Goal: Obtain resource: Download file/media

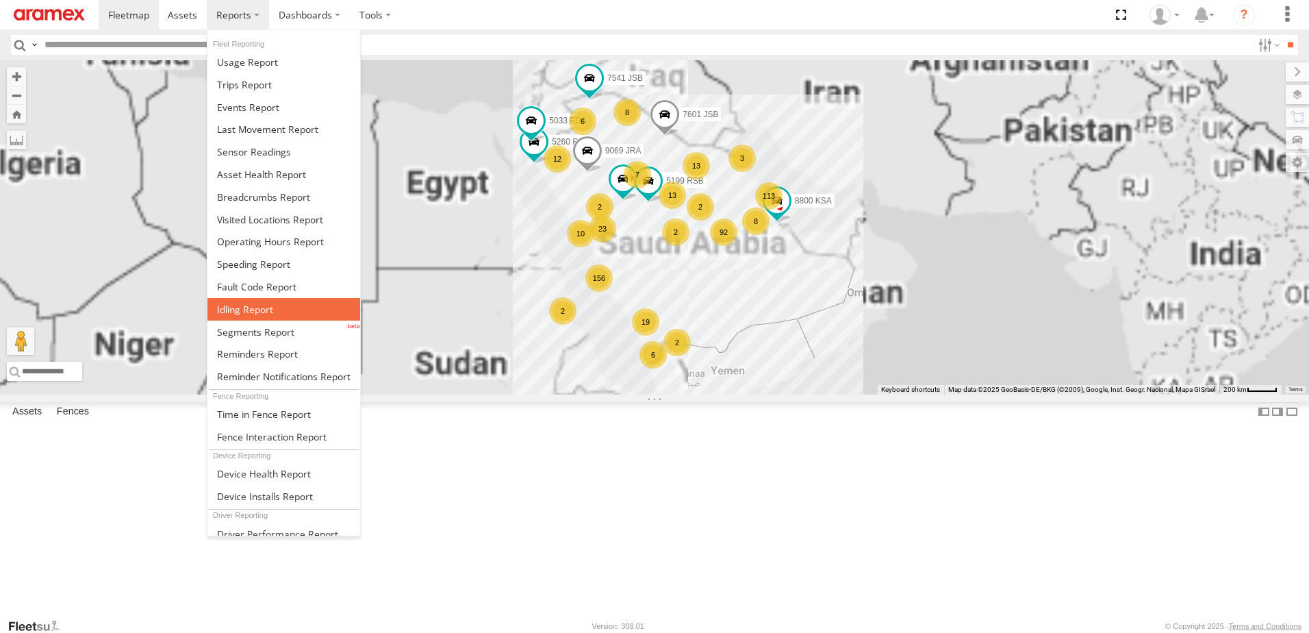
click at [238, 317] on link at bounding box center [283, 309] width 153 height 23
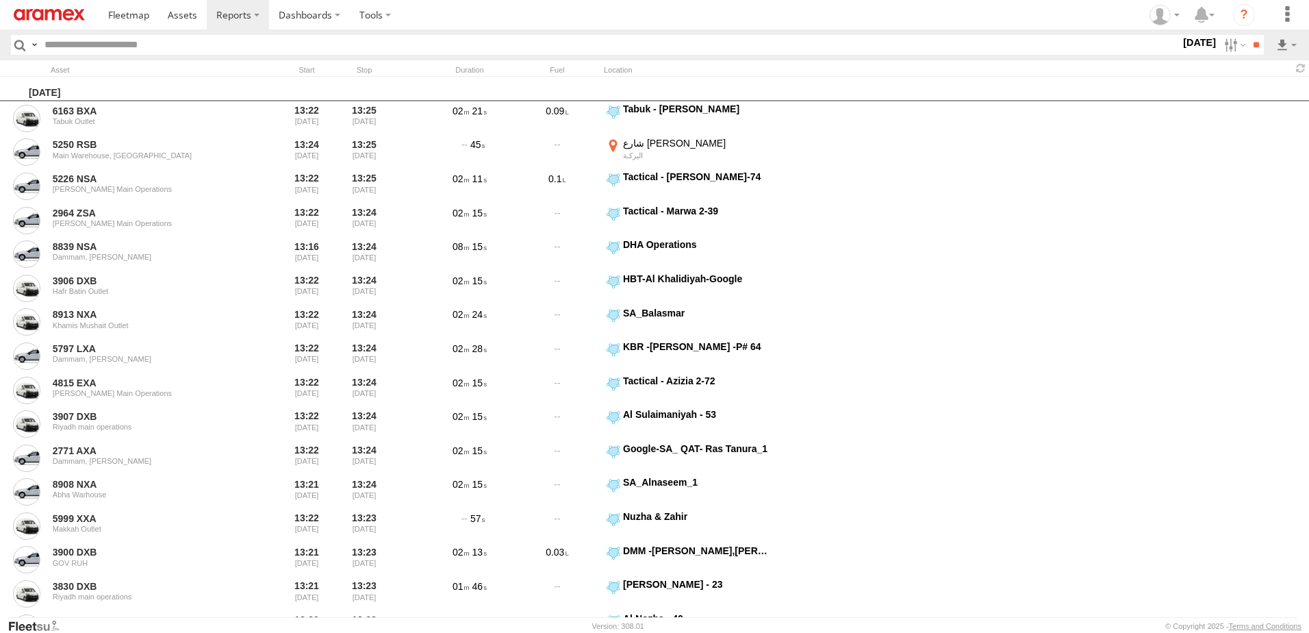
drag, startPoint x: 1192, startPoint y: 45, endPoint x: 1192, endPoint y: 53, distance: 8.2
click at [1192, 45] on label "22 Sep 25" at bounding box center [1200, 42] width 38 height 15
click at [0, 0] on label at bounding box center [0, 0] width 0 height 0
click at [0, 0] on span "> 10min" at bounding box center [0, 0] width 0 height 0
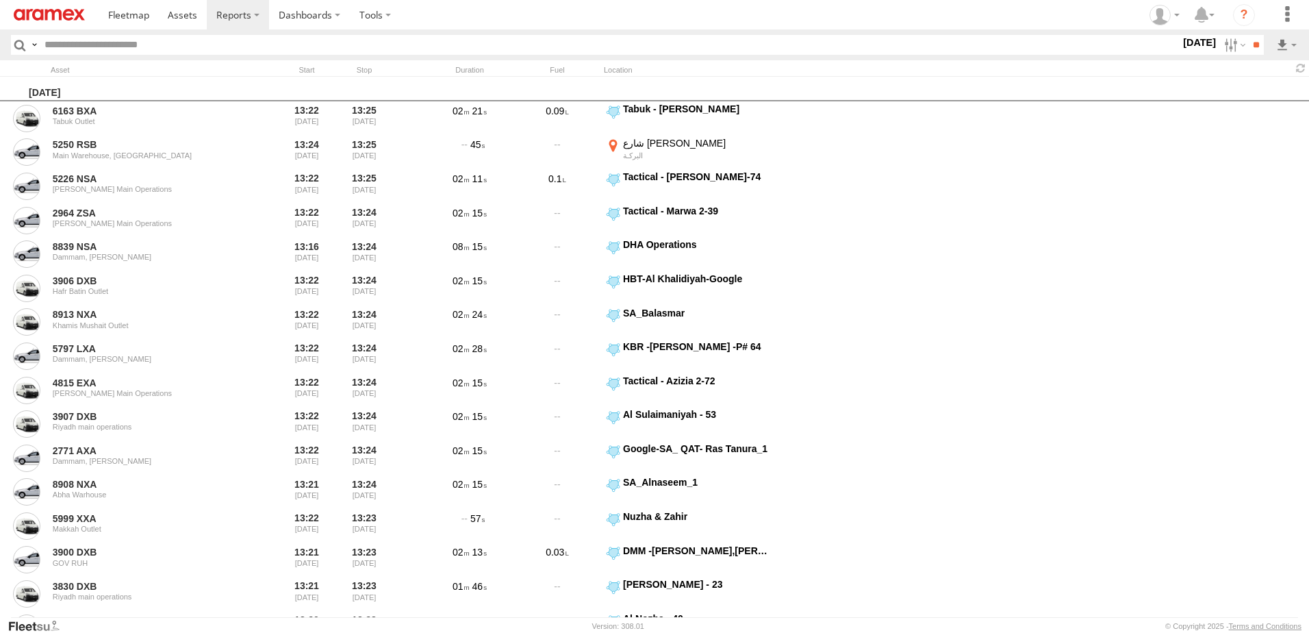
click at [0, 0] on span "RUH - [GEOGRAPHIC_DATA]" at bounding box center [0, 0] width 0 height 0
click at [0, 0] on div "[PERSON_NAME]" at bounding box center [0, 0] width 0 height 0
click at [0, 0] on span "[PERSON_NAME]" at bounding box center [0, 0] width 0 height 0
click at [0, 0] on span "Defleeted Vehicles RUH" at bounding box center [0, 0] width 0 height 0
click at [1258, 42] on input "**" at bounding box center [1256, 45] width 16 height 20
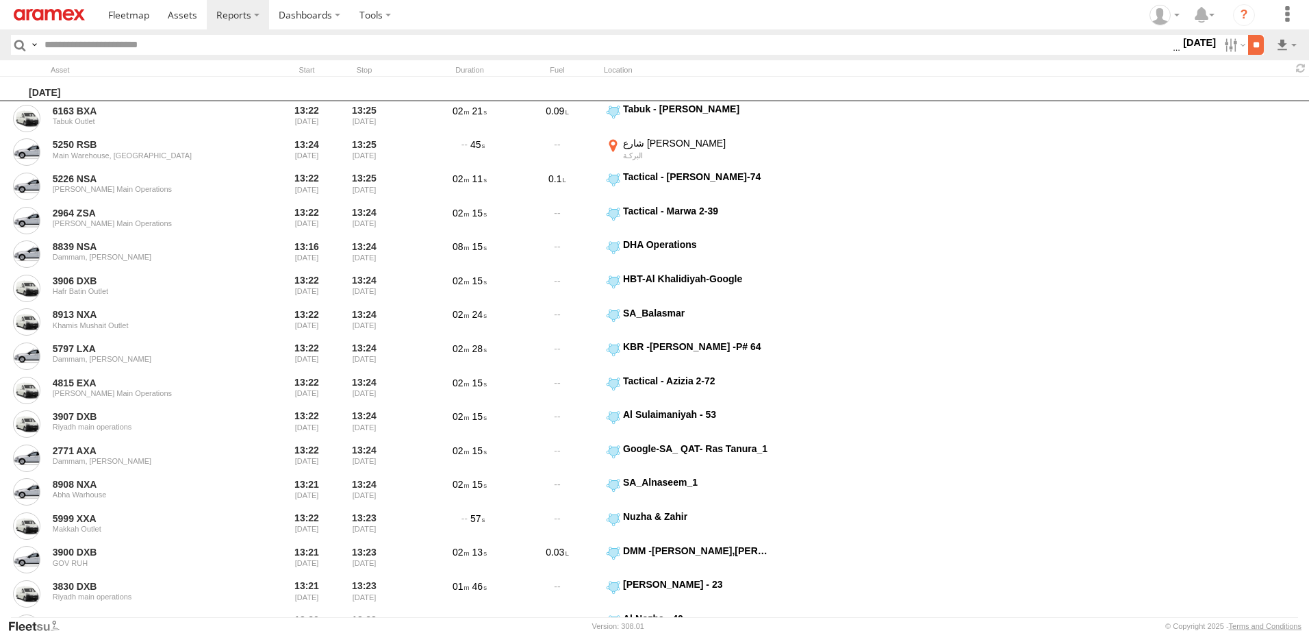
scroll to position [0, 0]
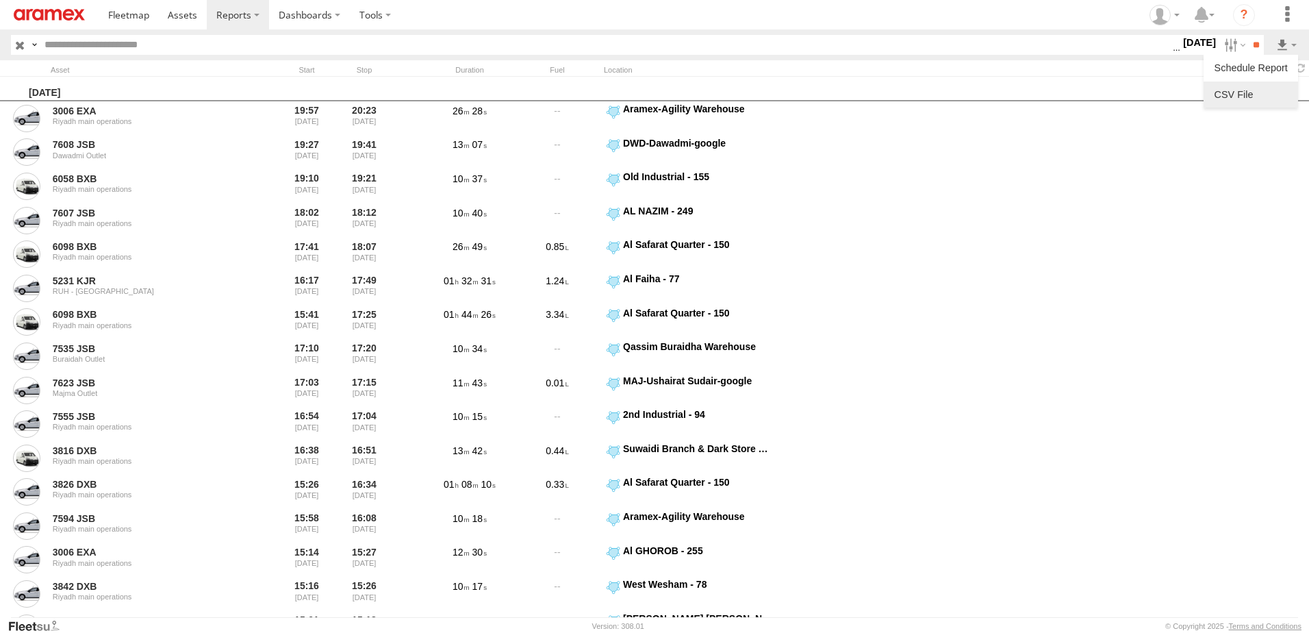
click at [1261, 89] on link at bounding box center [1251, 94] width 84 height 21
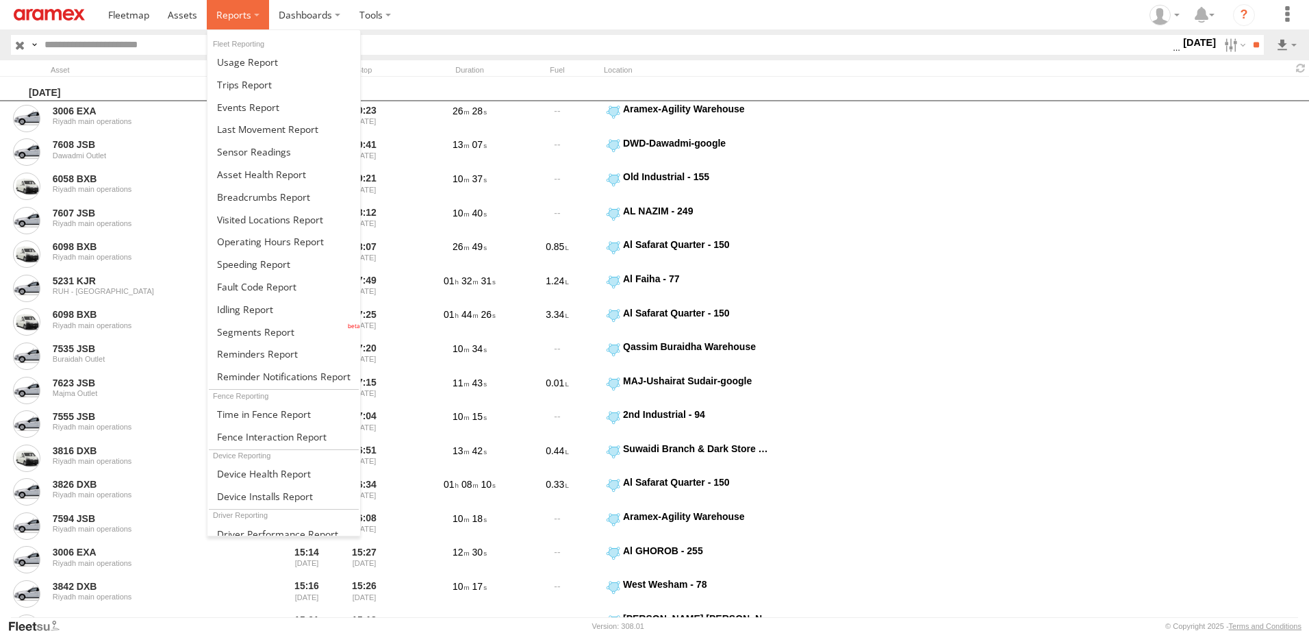
click at [224, 16] on span at bounding box center [233, 14] width 35 height 13
click at [291, 339] on link at bounding box center [283, 331] width 153 height 23
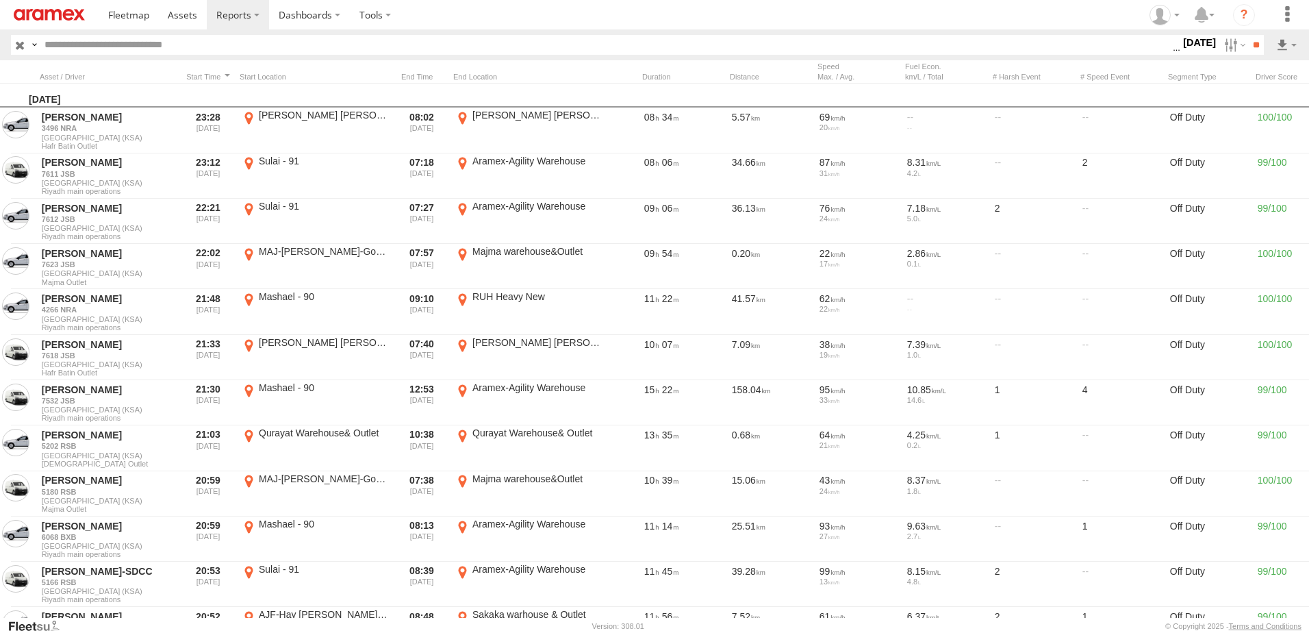
click at [1188, 34] on header "Search Query Asset ID Asset Label Registration Manufacturer Model VIN Job ID" at bounding box center [654, 44] width 1309 height 31
click at [1187, 40] on label "[DATE]" at bounding box center [1200, 42] width 38 height 15
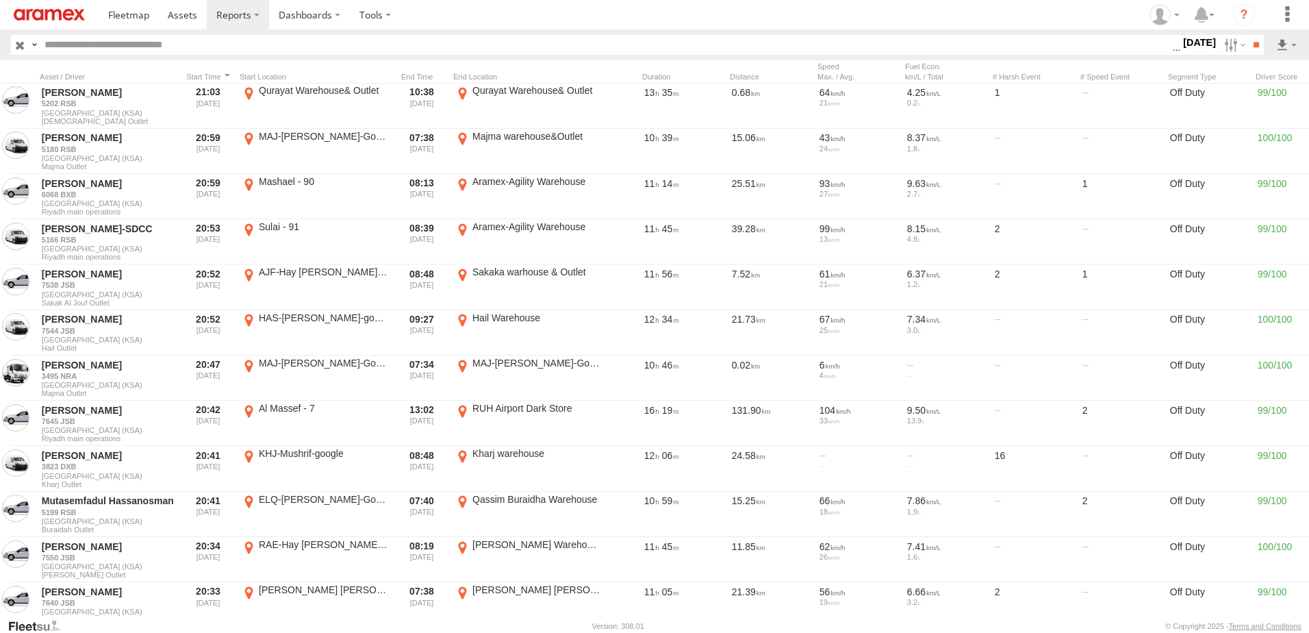
scroll to position [343, 0]
click at [1255, 51] on input "**" at bounding box center [1256, 45] width 16 height 20
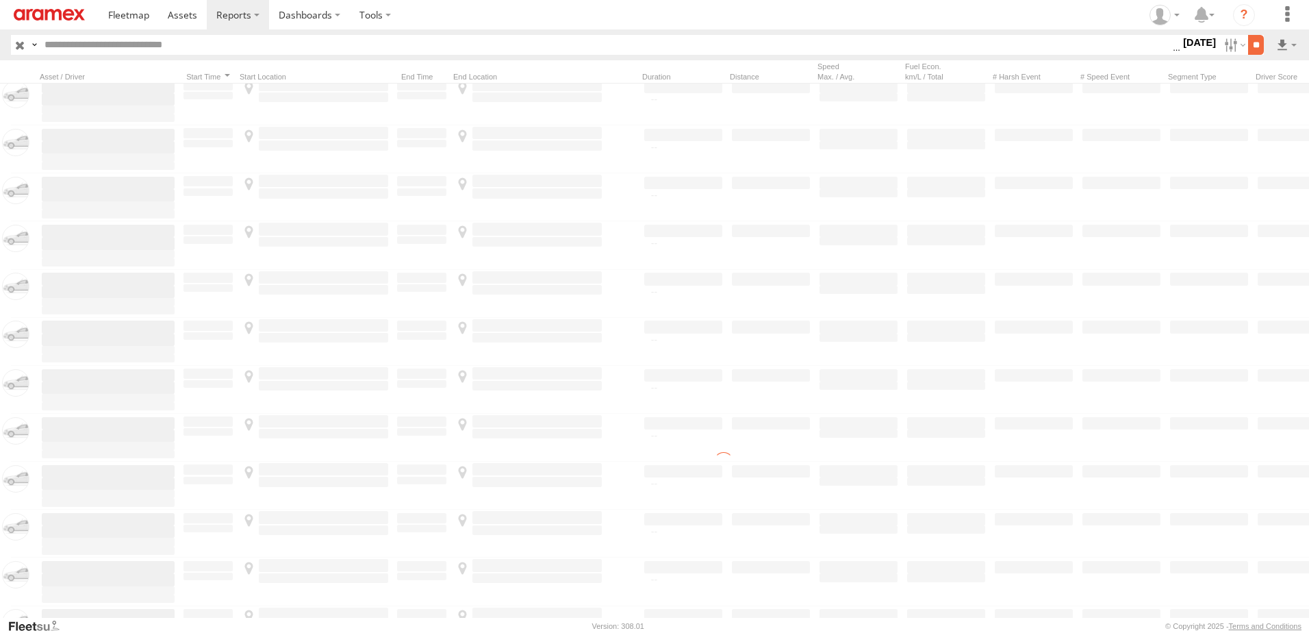
scroll to position [0, 0]
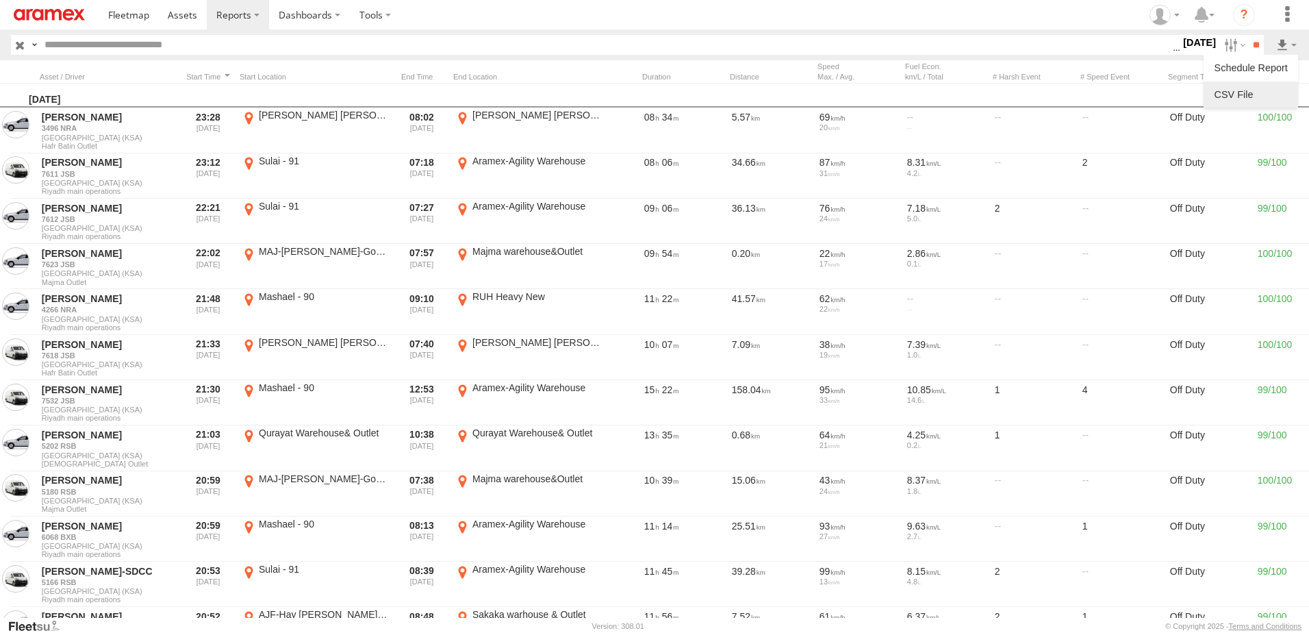
click at [1262, 93] on link at bounding box center [1251, 94] width 84 height 21
